Goal: Task Accomplishment & Management: Manage account settings

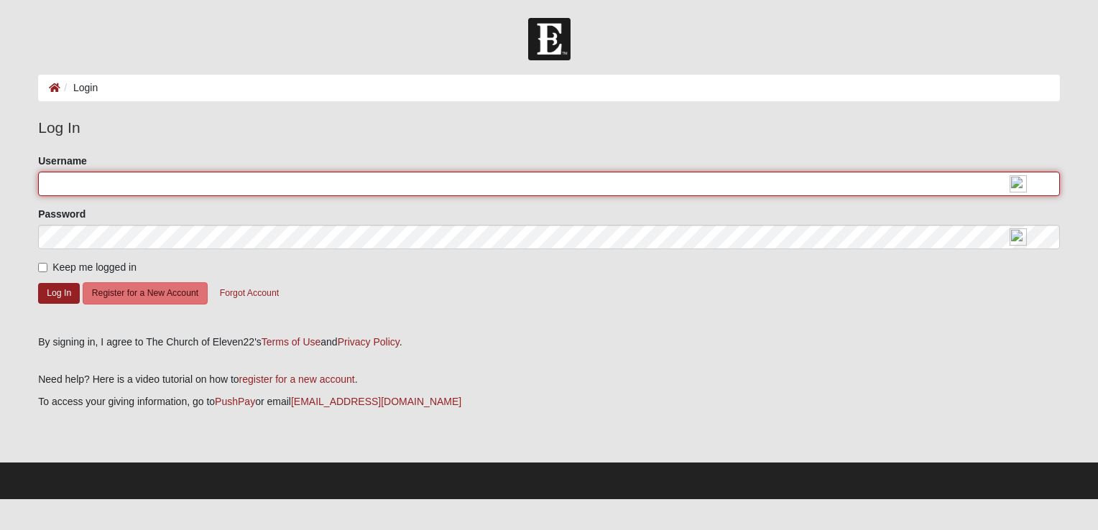
type input "pjganyo"
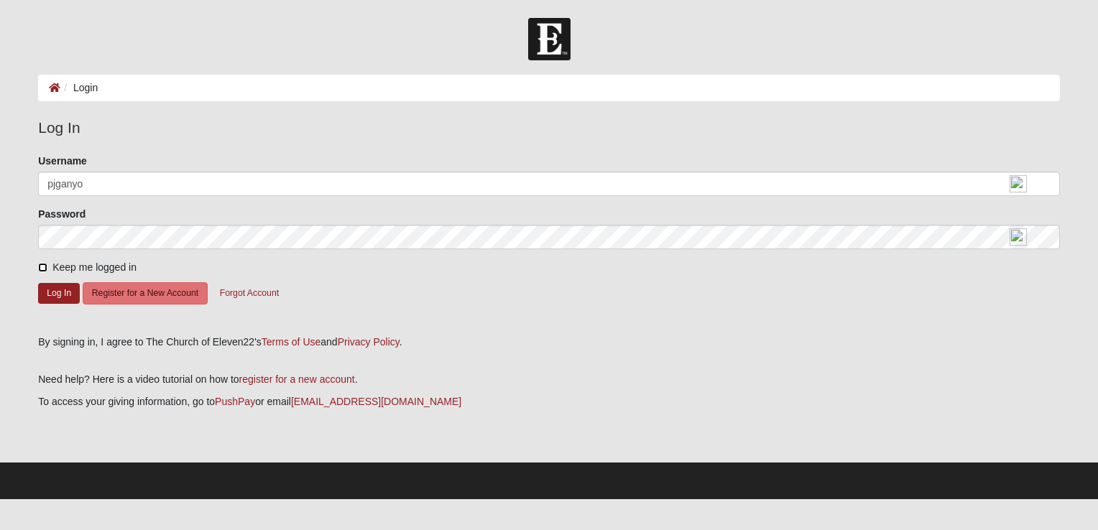
click at [45, 266] on input "Keep me logged in" at bounding box center [42, 267] width 9 height 9
checkbox input "true"
click at [61, 294] on button "Log In" at bounding box center [59, 293] width 42 height 21
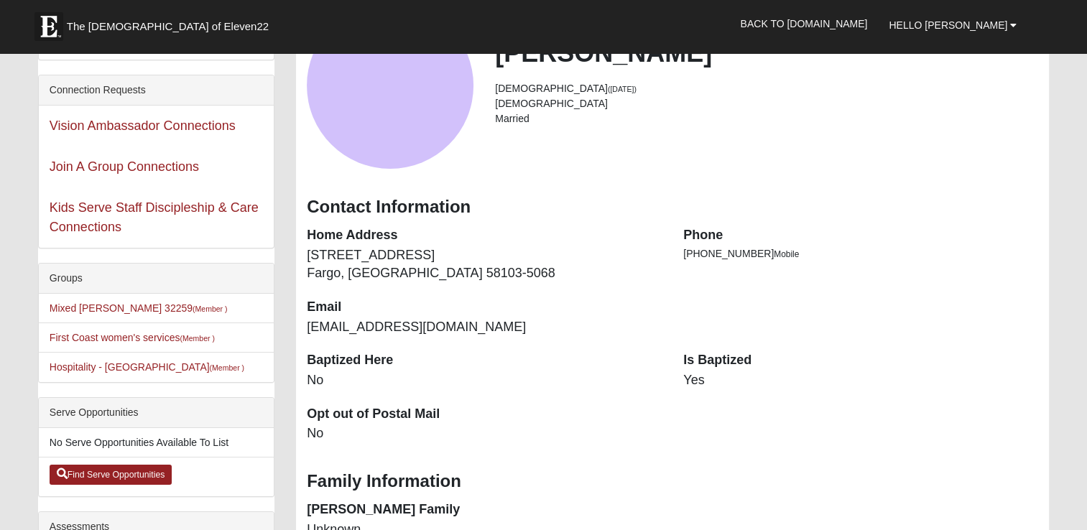
scroll to position [144, 0]
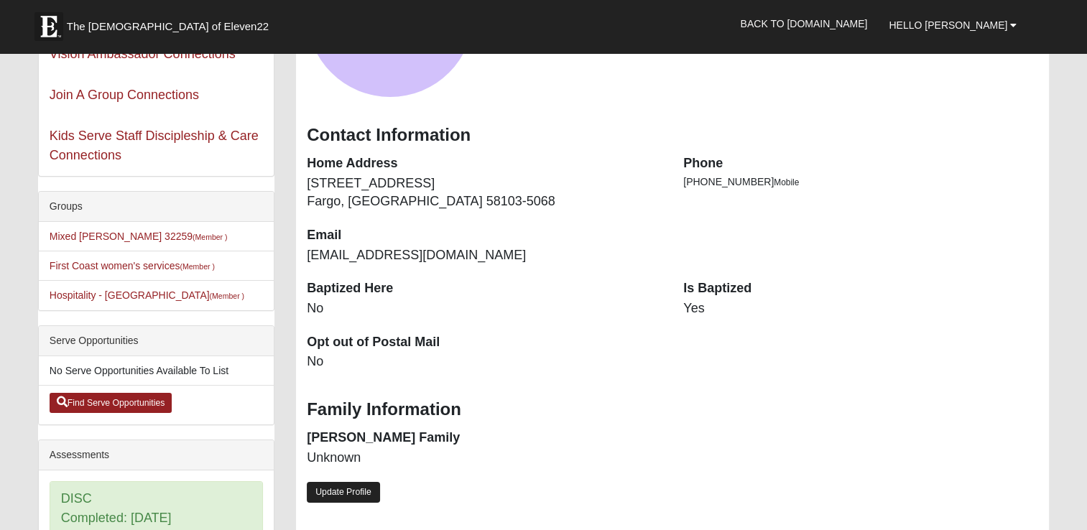
click at [362, 490] on link "Update Profile" at bounding box center [343, 492] width 73 height 21
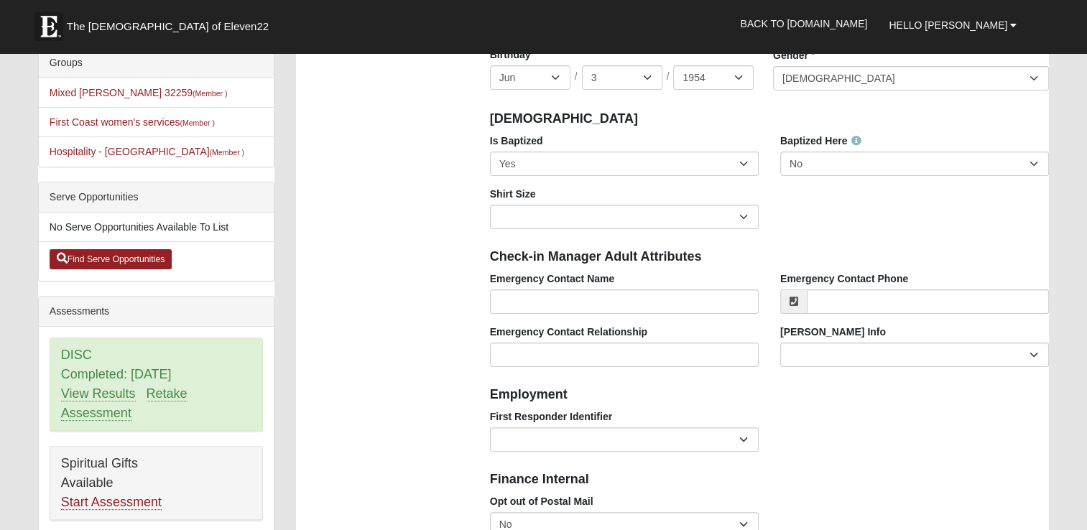
scroll to position [359, 0]
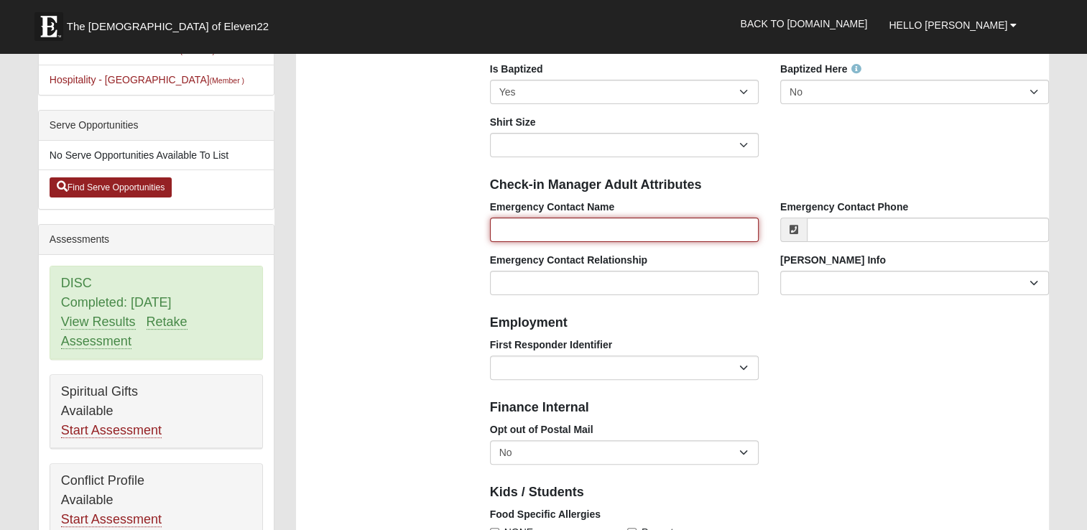
click at [517, 226] on input "Emergency Contact Name" at bounding box center [624, 230] width 269 height 24
type input "Lyle Ganyo"
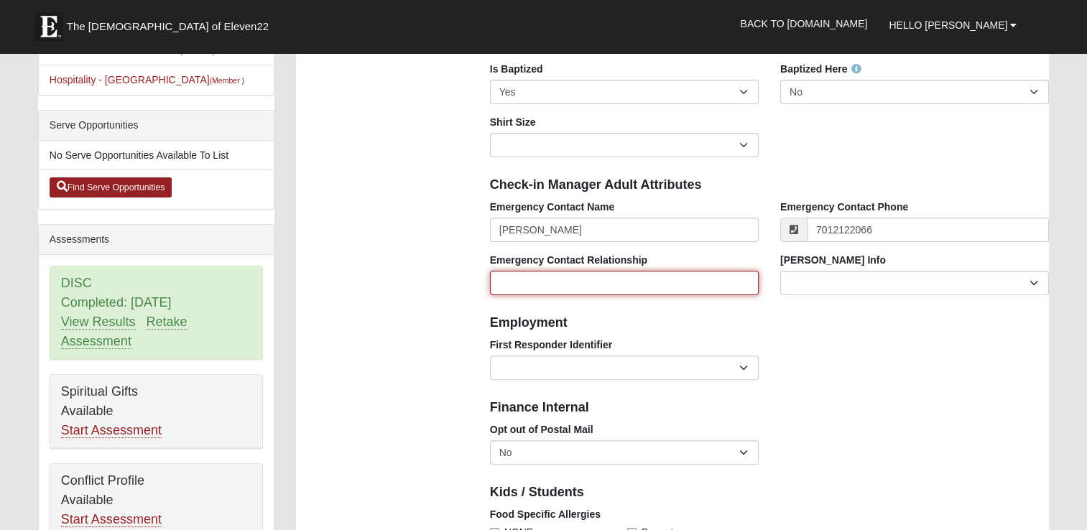
type input "(701) 212-2066"
type input "husband"
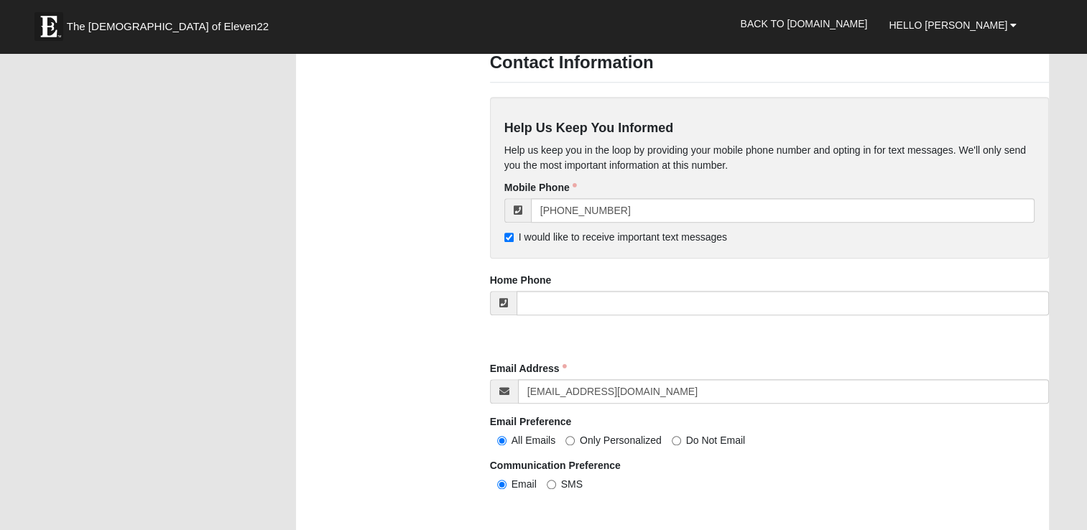
scroll to position [1293, 0]
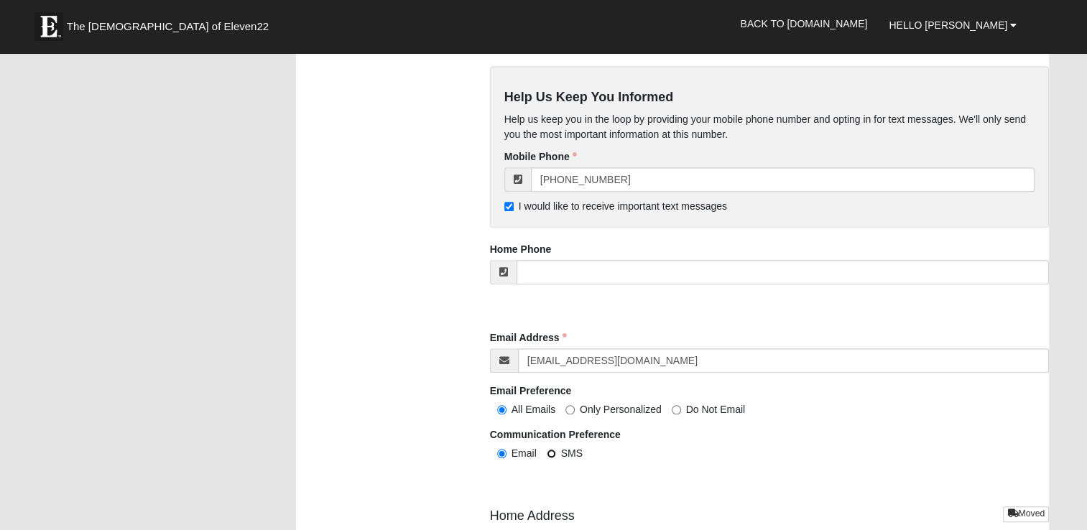
click at [553, 452] on input "SMS" at bounding box center [551, 453] width 9 height 9
radio input "true"
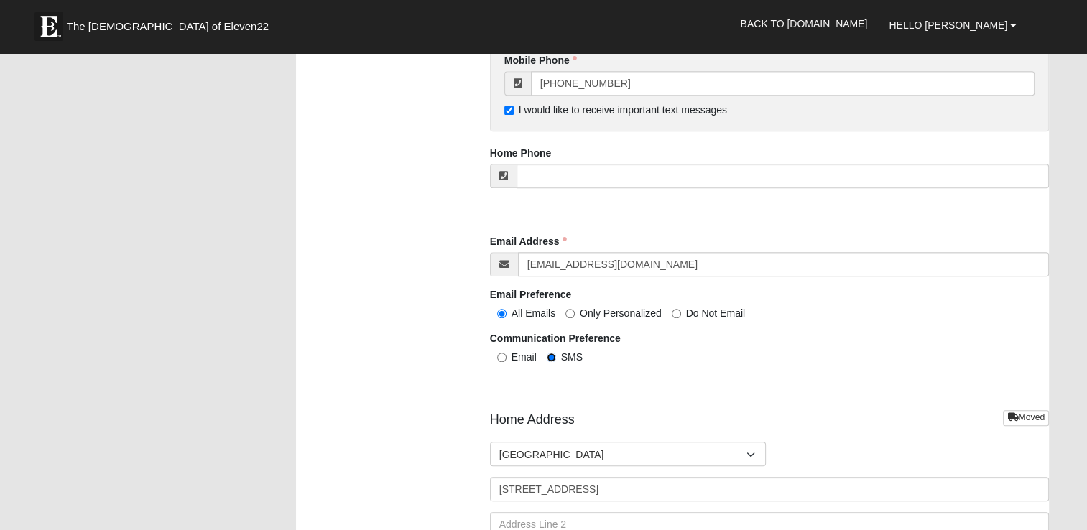
scroll to position [1437, 0]
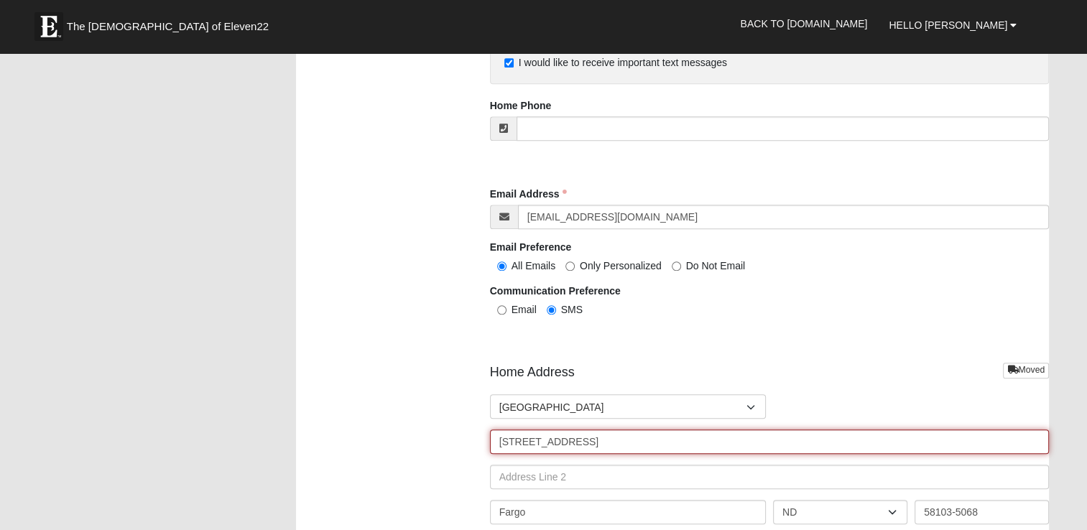
drag, startPoint x: 600, startPoint y: 435, endPoint x: 494, endPoint y: 417, distance: 108.0
click at [494, 417] on div "Countries United States ------------------------ Afghanistan Aland Islands Alba…" at bounding box center [770, 464] width 560 height 141
type input "644 Donald Ross Way"
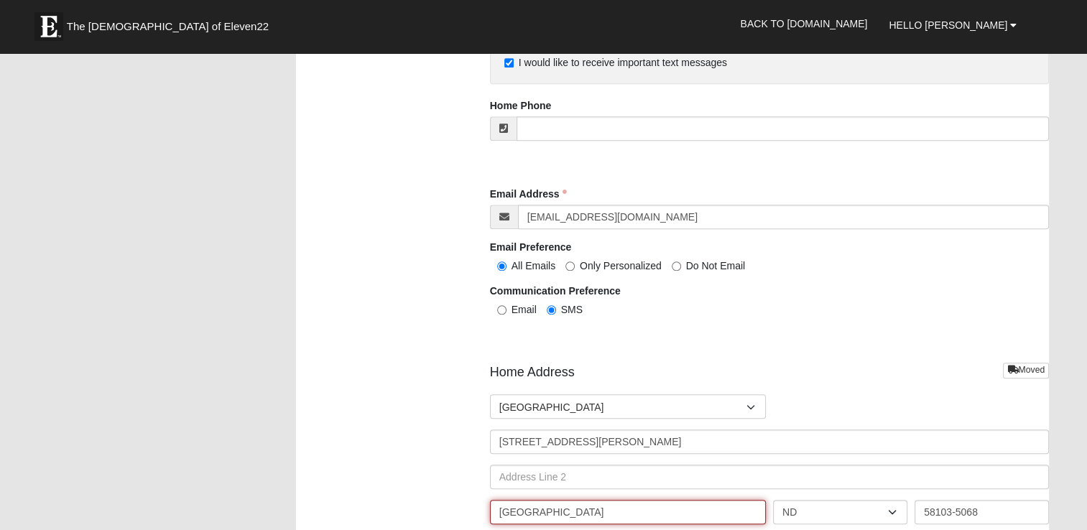
type input "St Augustine"
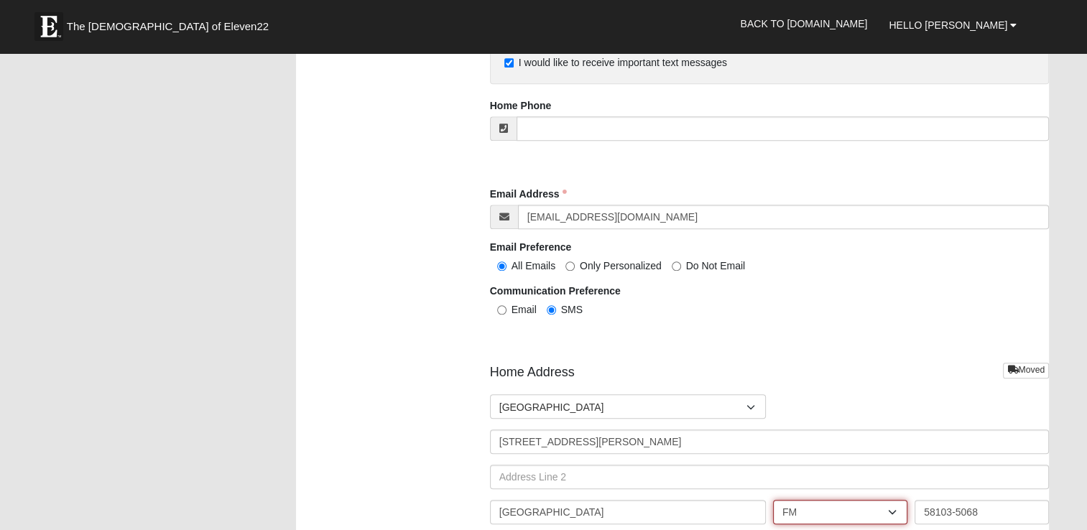
click at [895, 510] on select "AL AK AS AR AZ CA CO CT DE DC FM FL GA GU HI ID IL IN IA KS KY LA ME MH MD MA M…" at bounding box center [840, 512] width 134 height 24
select select "FL"
click at [773, 500] on select "AL AK AS AR AZ CA CO CT DE DC FM FL GA GU HI ID IL IN IA KS KY LA ME MH MD MA M…" at bounding box center [840, 512] width 134 height 24
drag, startPoint x: 991, startPoint y: 504, endPoint x: 908, endPoint y: 483, distance: 85.9
click at [918, 493] on div "Countries United States ------------------------ Afghanistan Aland Islands Alba…" at bounding box center [770, 464] width 560 height 141
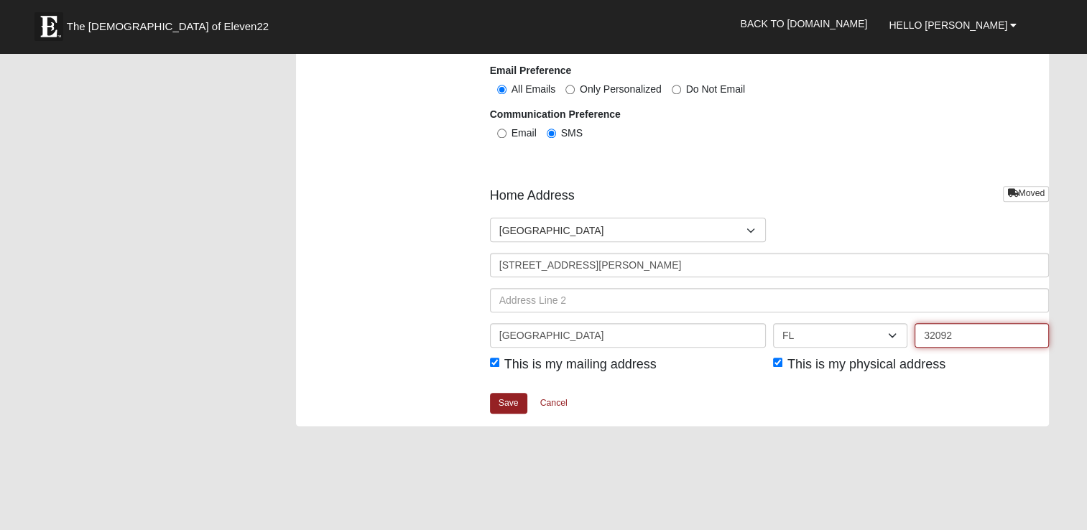
scroll to position [1725, 0]
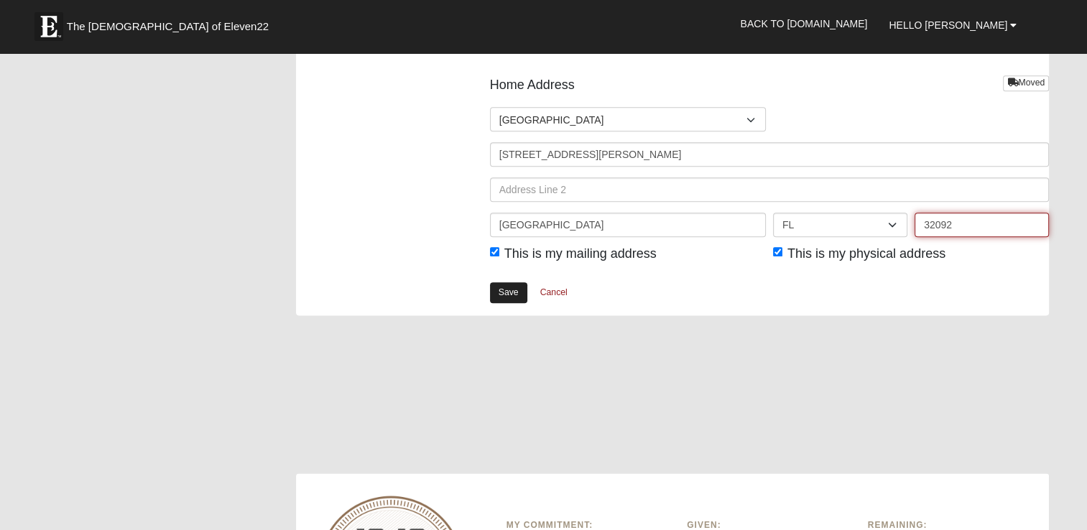
type input "32092"
click at [507, 289] on link "Save" at bounding box center [508, 292] width 37 height 21
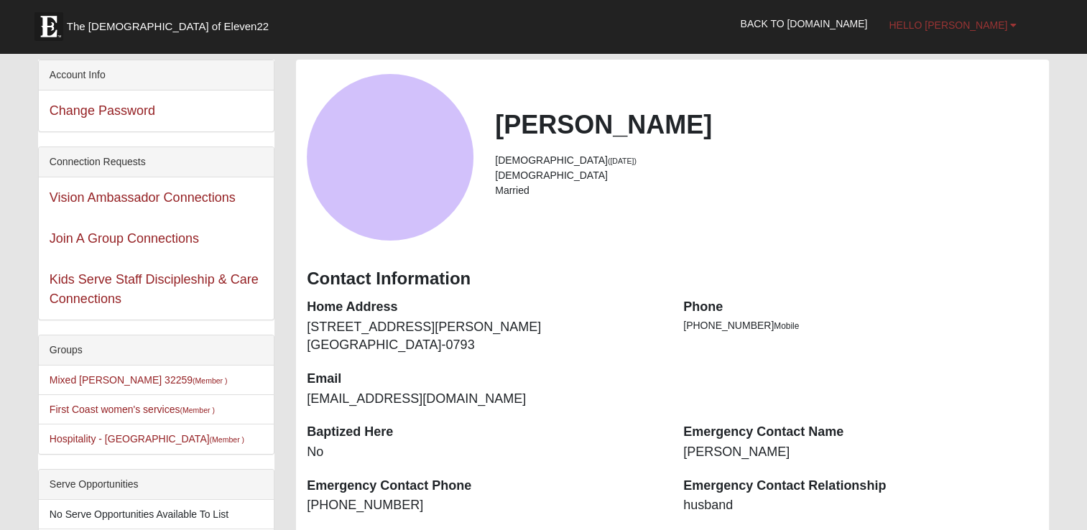
click at [984, 26] on span "Hello Pam" at bounding box center [948, 24] width 119 height 11
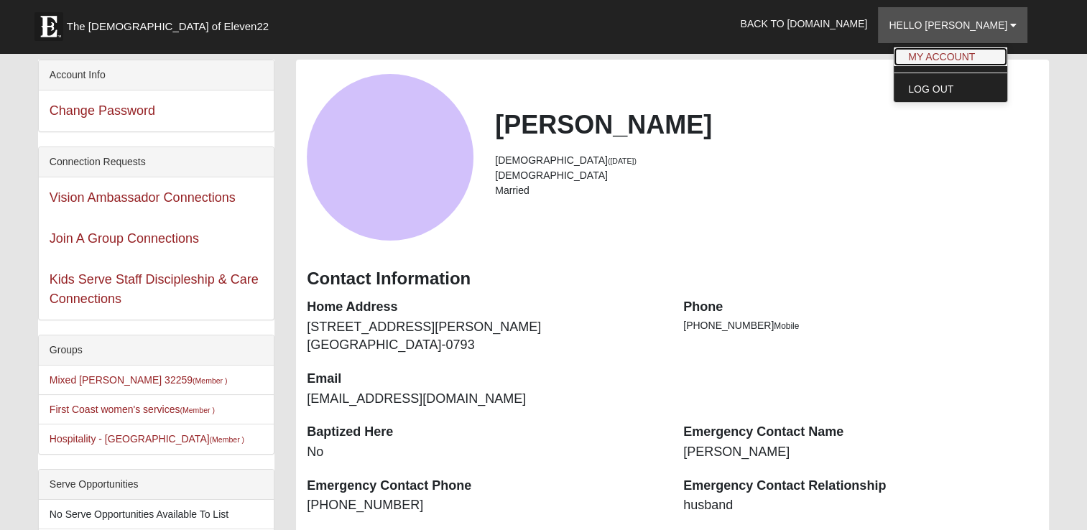
click at [961, 55] on link "My Account" at bounding box center [951, 56] width 114 height 19
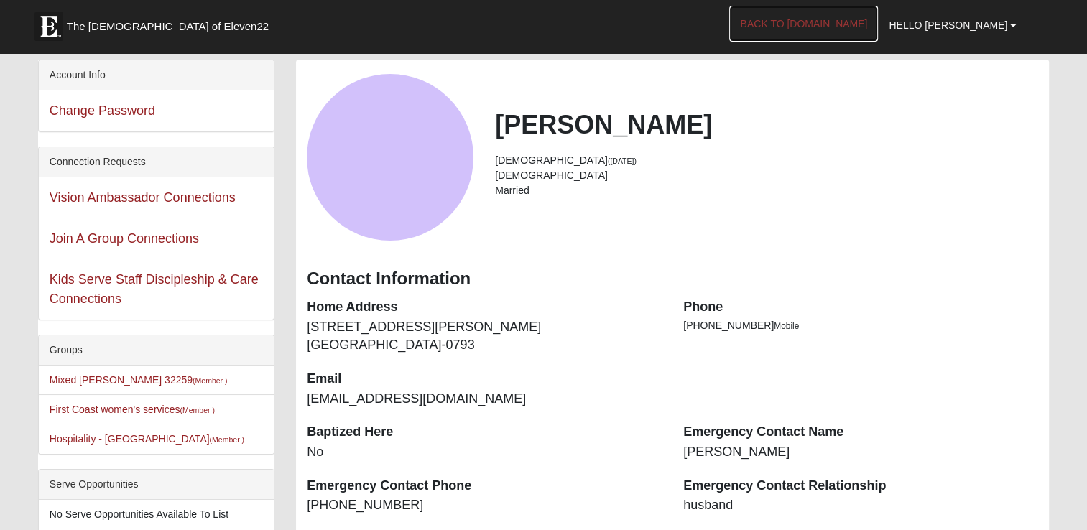
click at [864, 22] on link "Back to COE22.com" at bounding box center [803, 24] width 149 height 36
